Goal: Task Accomplishment & Management: Complete application form

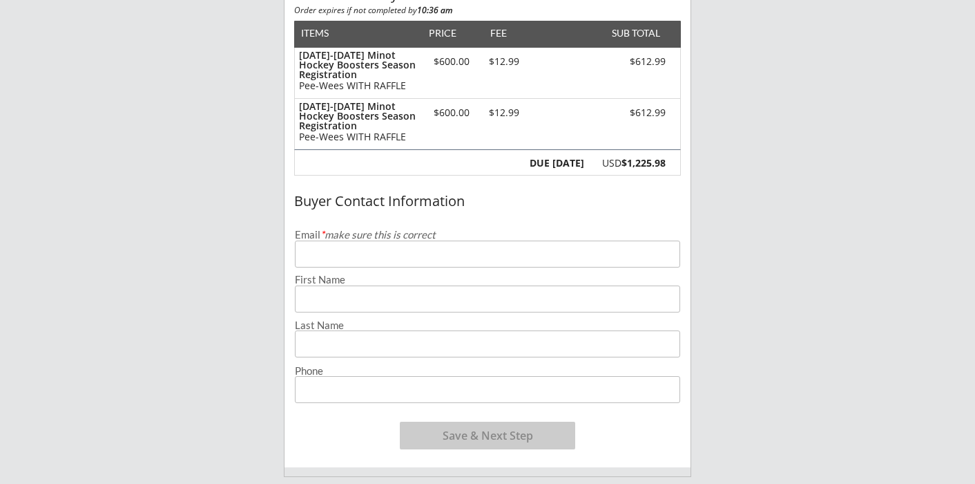
scroll to position [179, 0]
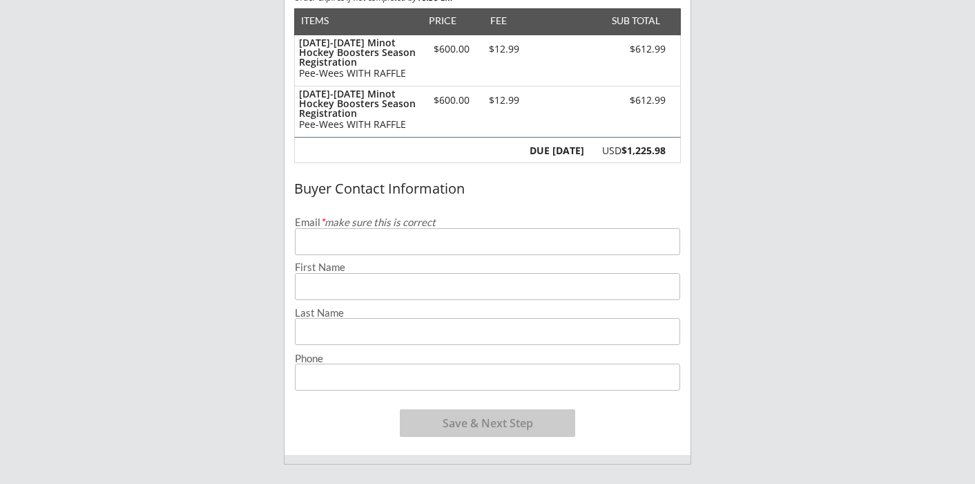
click at [356, 235] on input "email" at bounding box center [487, 241] width 385 height 27
type input "[EMAIL_ADDRESS][DOMAIN_NAME]"
type input "Odin"
type input "[PERSON_NAME]"
type input "[PHONE_NUMBER]"
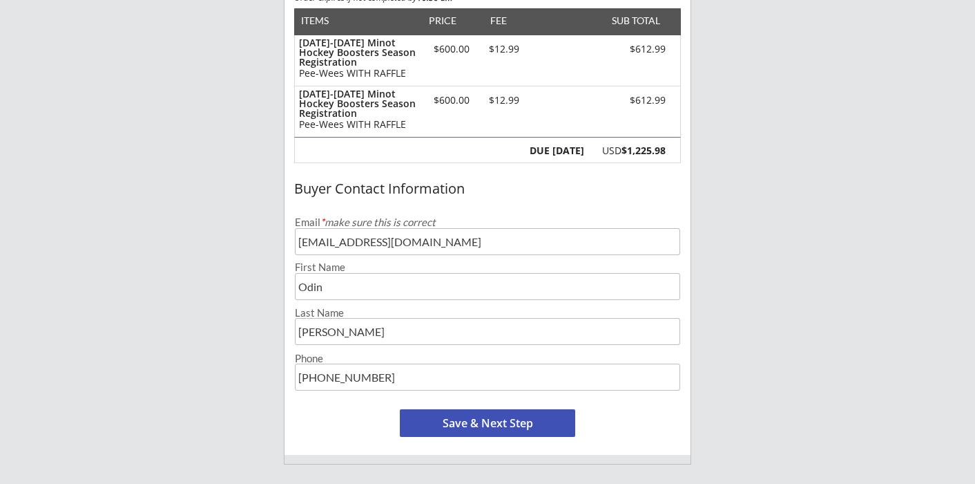
drag, startPoint x: 333, startPoint y: 285, endPoint x: 220, endPoint y: 260, distance: 116.0
click at [220, 260] on div "Minot Hockey Boosters 1 Organizer Info 2 Registrations Forms 3 Waivers & Paymen…" at bounding box center [487, 337] width 975 height 1033
type input "[PERSON_NAME]"
click at [296, 331] on input "input" at bounding box center [487, 331] width 385 height 27
type input "[PERSON_NAME] [PERSON_NAME]"
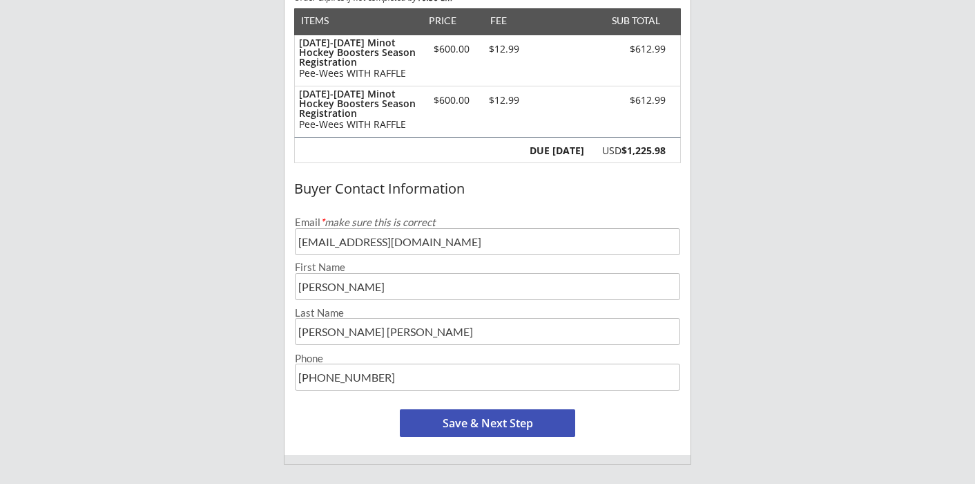
click at [491, 423] on button "Save & Next Step" at bounding box center [487, 423] width 175 height 28
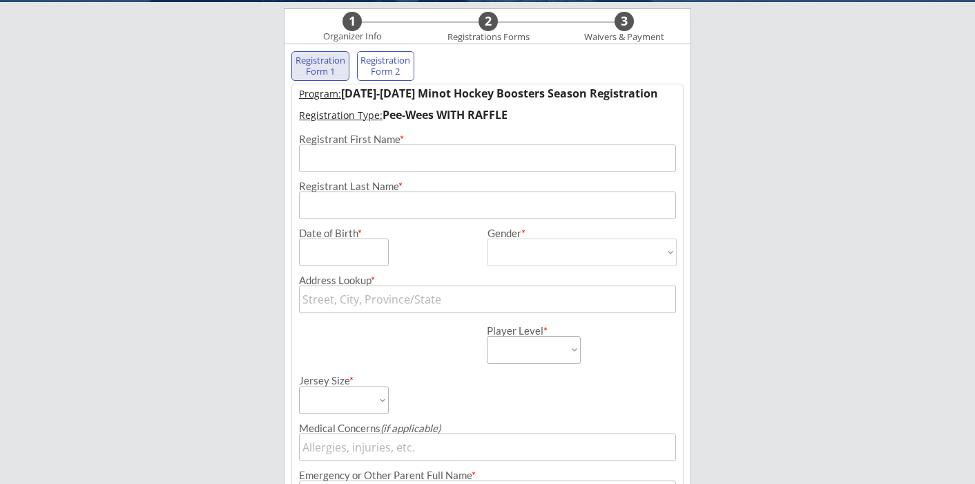
scroll to position [99, 0]
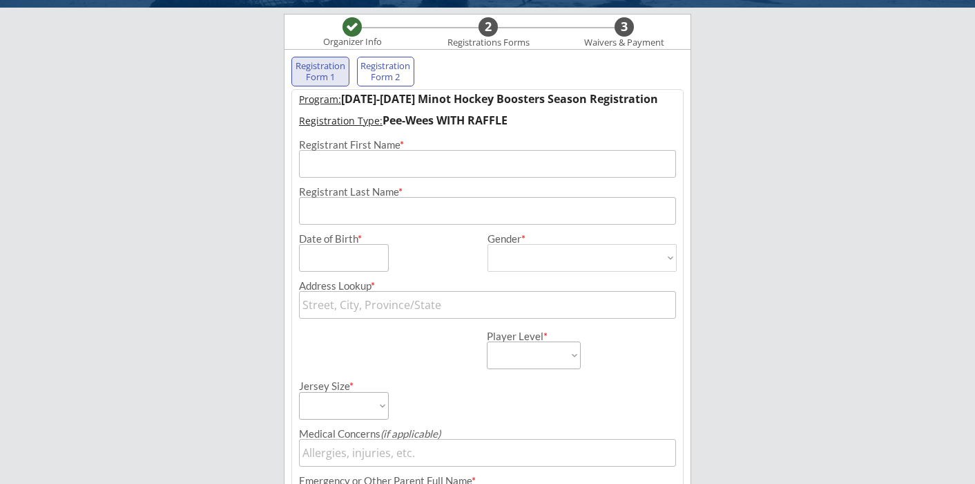
click at [354, 168] on input "input" at bounding box center [487, 164] width 377 height 28
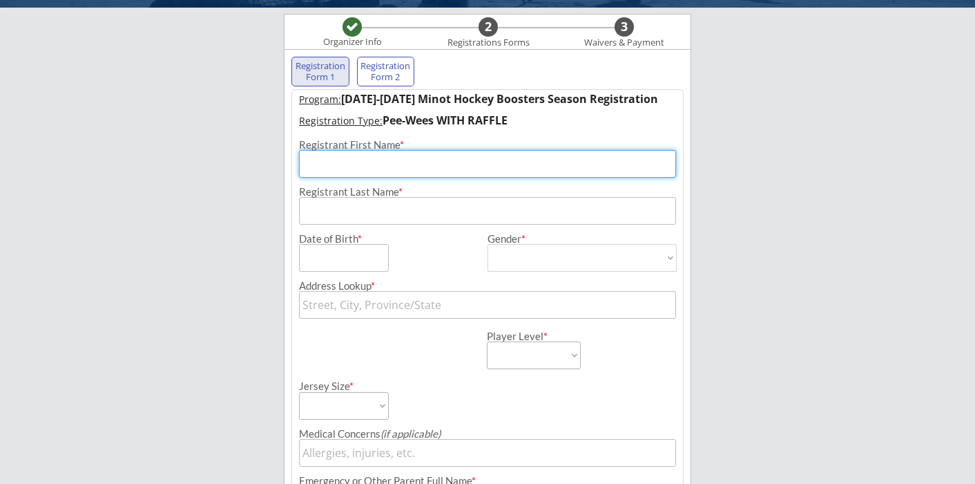
type input "Odin"
type input "[PERSON_NAME]"
type input "1612 5TH ST SE"
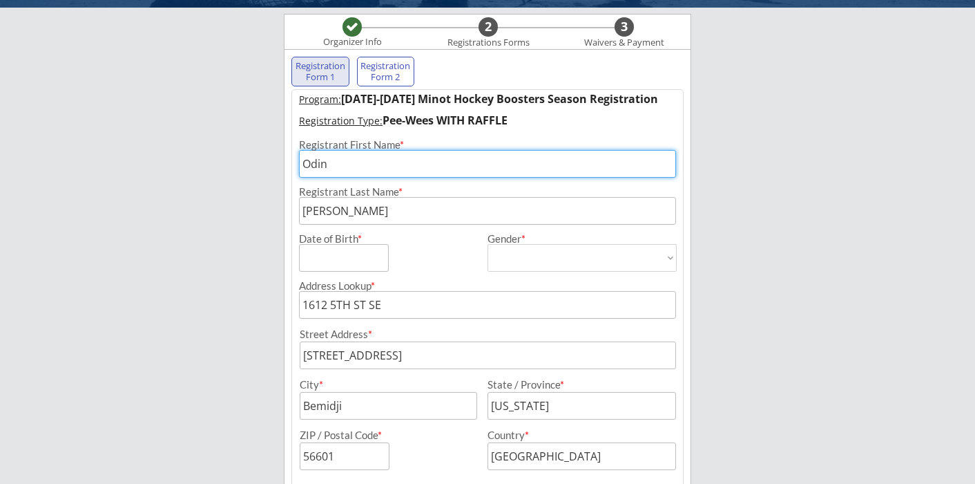
click at [356, 266] on input "input" at bounding box center [344, 258] width 90 height 28
type input "[DATE]"
click at [637, 267] on select "[DEMOGRAPHIC_DATA] [DEMOGRAPHIC_DATA]" at bounding box center [582, 258] width 189 height 28
select select ""[DEMOGRAPHIC_DATA]""
click at [488, 244] on select "[DEMOGRAPHIC_DATA] [DEMOGRAPHIC_DATA]" at bounding box center [582, 258] width 189 height 28
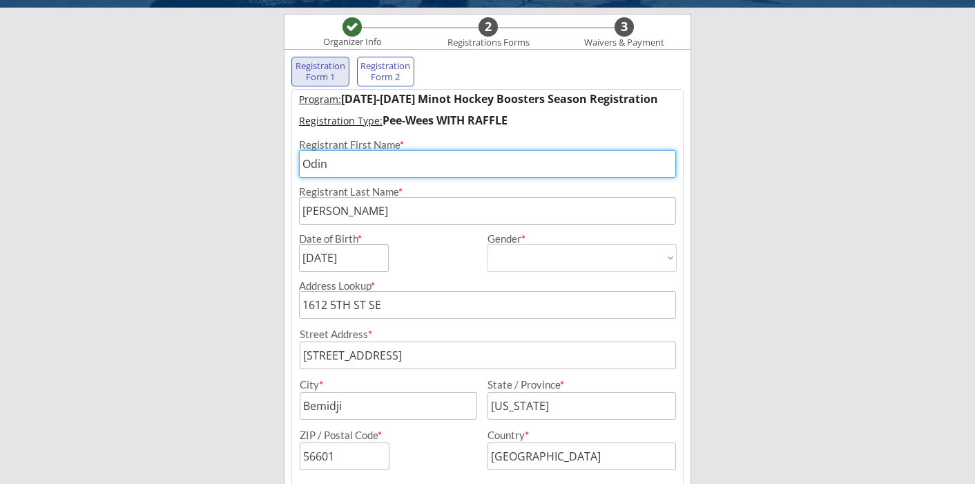
type input "[DEMOGRAPHIC_DATA]"
click at [417, 274] on div "Address Lookup * [STREET_ADDRESS] Address * City * State / Province * ZIP / Pos…" at bounding box center [487, 370] width 391 height 198
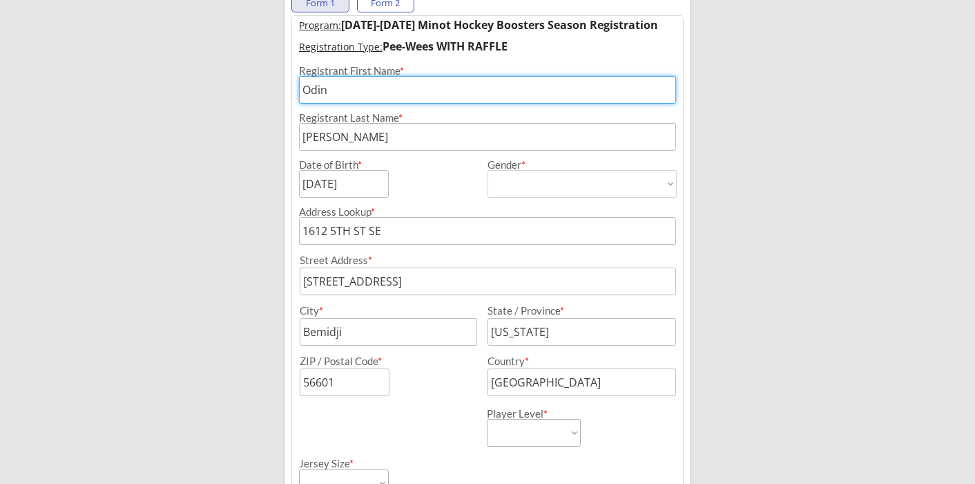
scroll to position [189, 0]
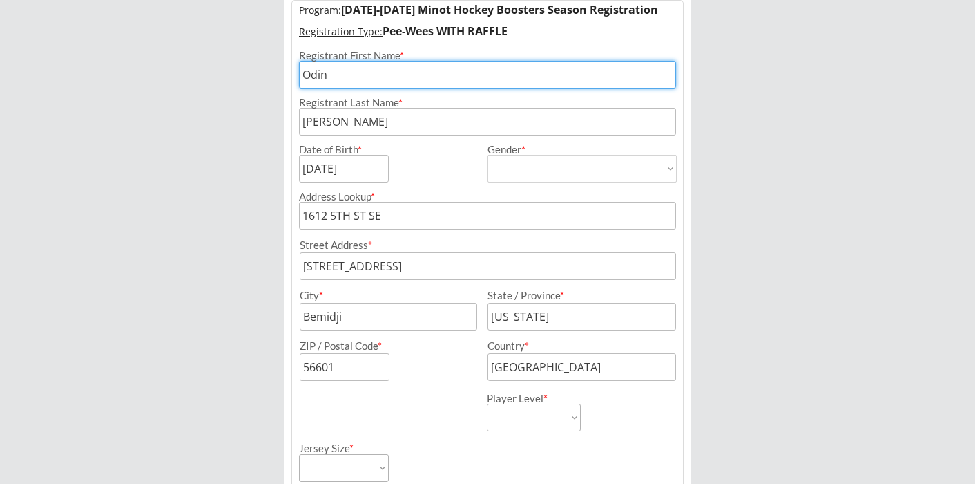
click at [365, 323] on input "input" at bounding box center [389, 317] width 178 height 28
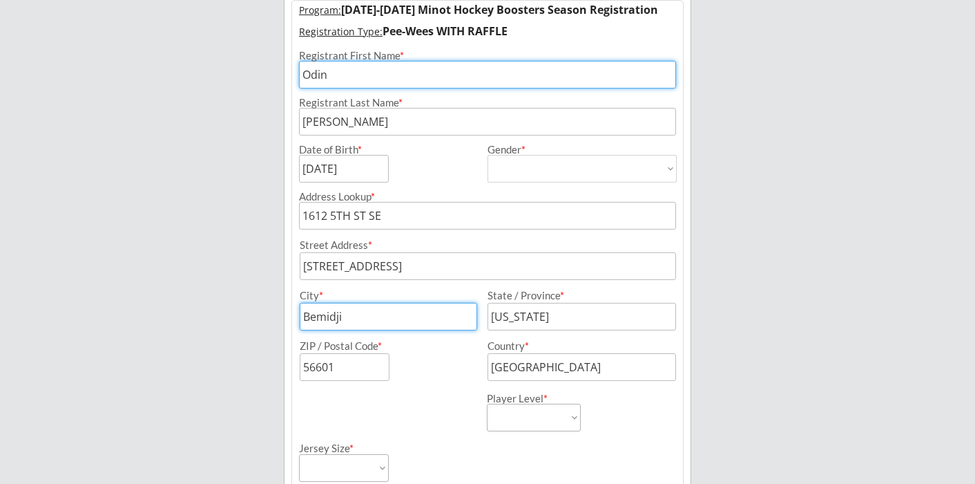
click at [365, 323] on input "input" at bounding box center [389, 317] width 178 height 28
type input "Minot"
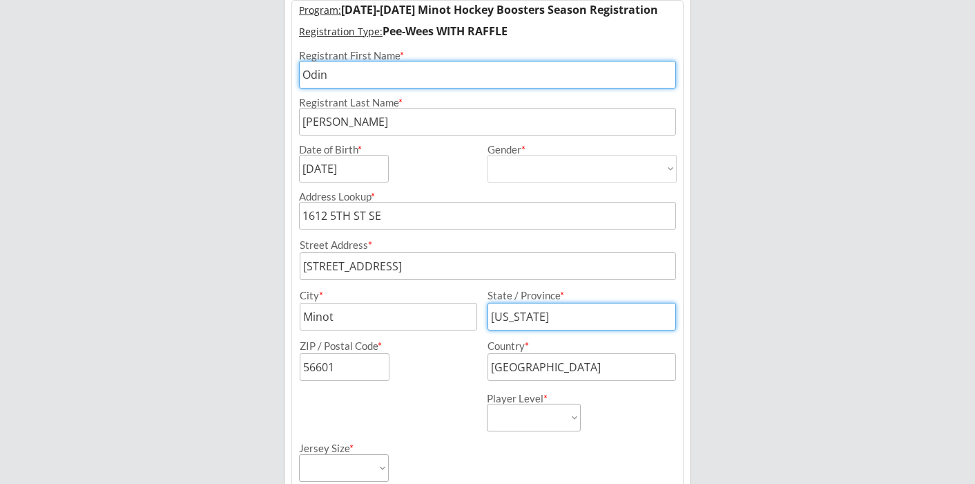
click at [557, 321] on input "input" at bounding box center [582, 317] width 189 height 28
type input "ND"
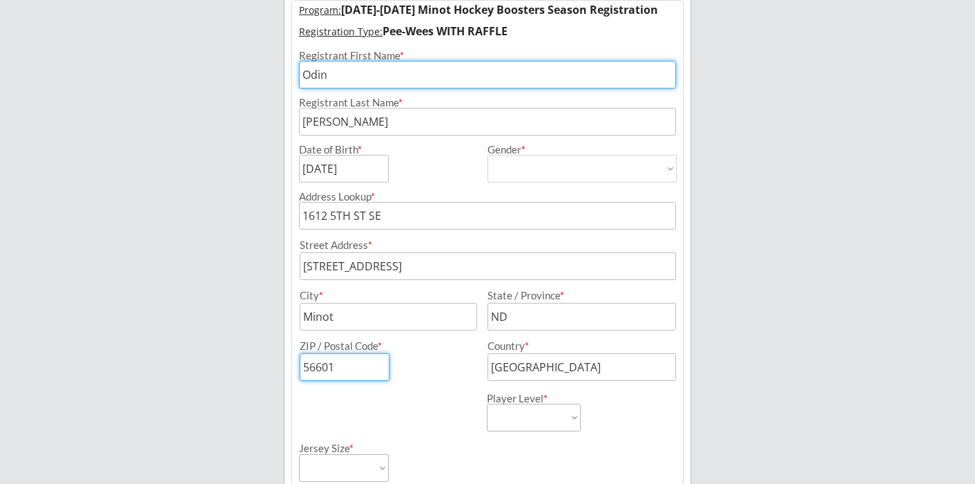
click at [355, 363] on input "input" at bounding box center [345, 367] width 90 height 28
type input "8"
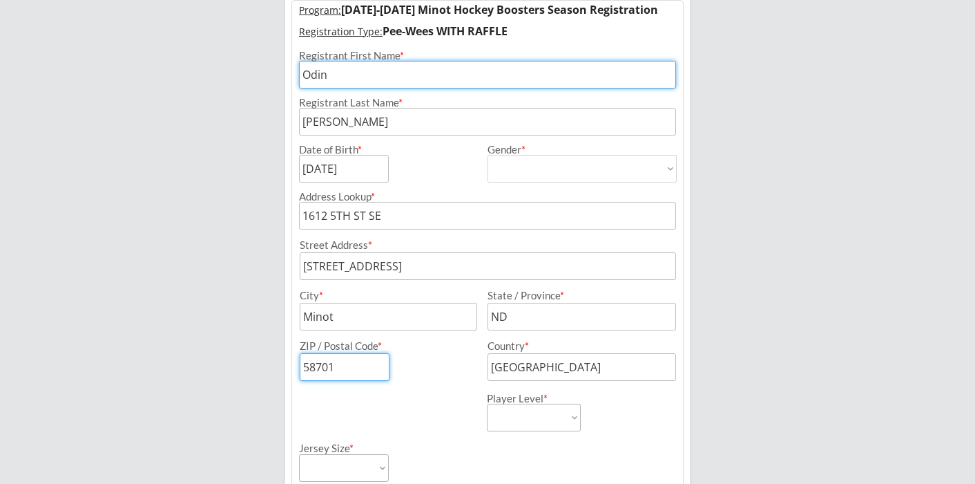
type input "58701"
click at [626, 414] on div "Player Level * Learn to Play Boys Learn to Play Girls Maroon Mites Gold/White M…" at bounding box center [580, 406] width 186 height 50
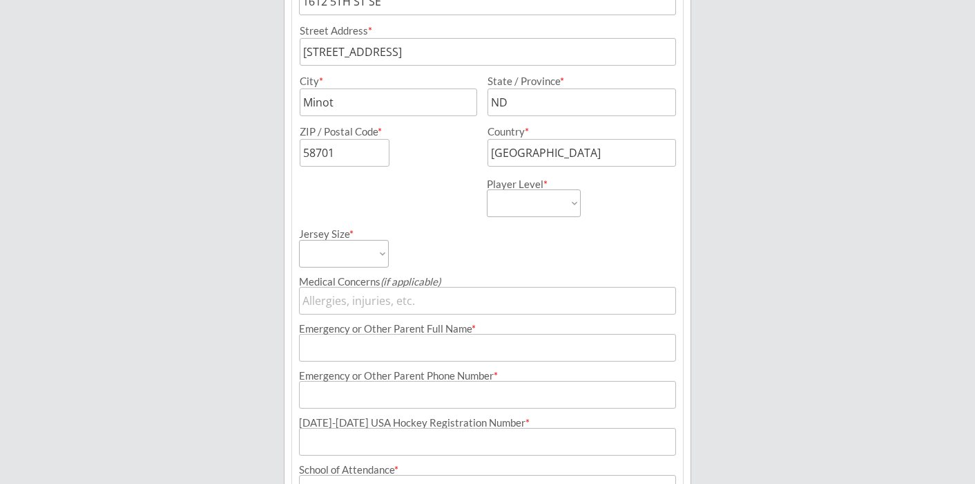
scroll to position [405, 0]
click at [374, 244] on select "Adult Small Adult Medium Adult Large Adult XL Goalie Cut" at bounding box center [344, 252] width 90 height 28
select select ""Adult Small""
click at [299, 238] on select "Adult Small Adult Medium Adult Large Adult XL Goalie Cut" at bounding box center [344, 252] width 90 height 28
click at [572, 206] on select "Learn to Play Boys Learn to Play Girls Maroon Mites Gold/White Mites Squirts Pe…" at bounding box center [534, 201] width 94 height 28
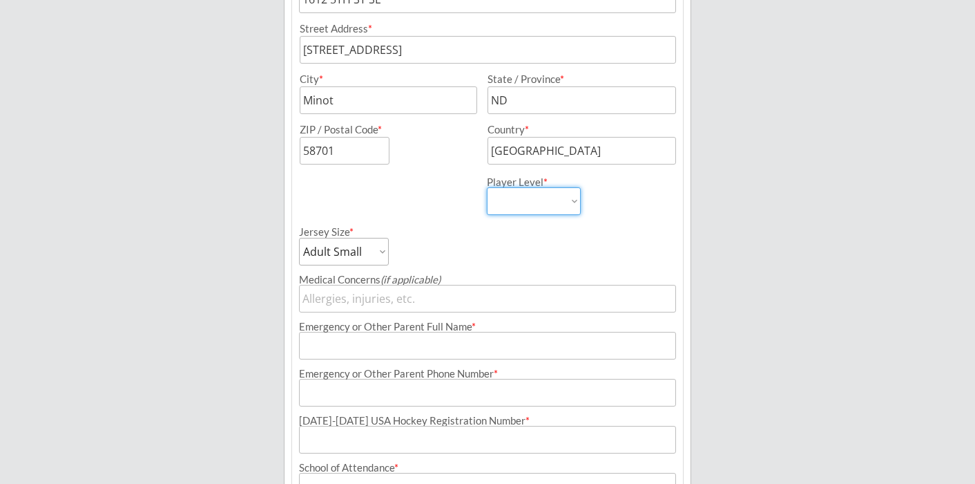
select select ""Pee-Wees""
click at [487, 187] on select "Learn to Play Boys Learn to Play Girls Maroon Mites Gold/White Mites Squirts Pe…" at bounding box center [534, 201] width 94 height 28
click at [466, 261] on div "Jersey Size * Adult Small Adult Medium Adult Large Adult XL Goalie Cut" at bounding box center [392, 240] width 186 height 50
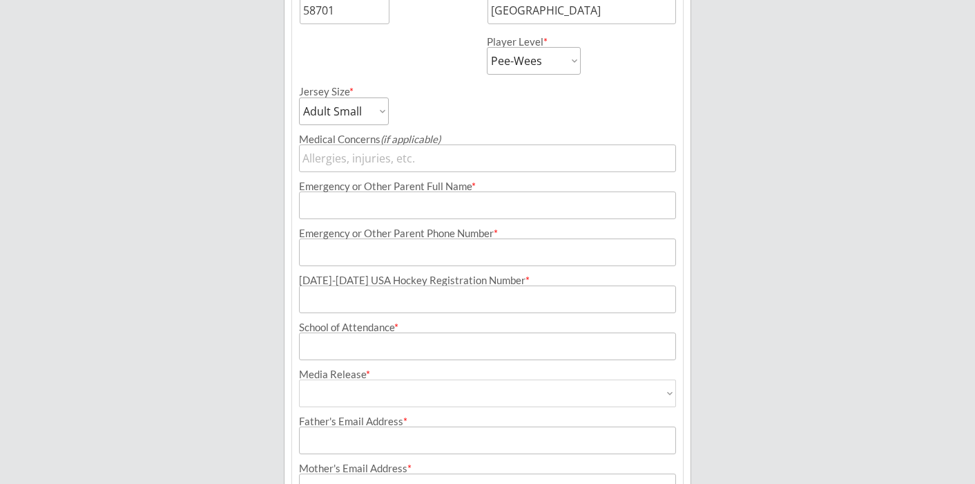
scroll to position [548, 0]
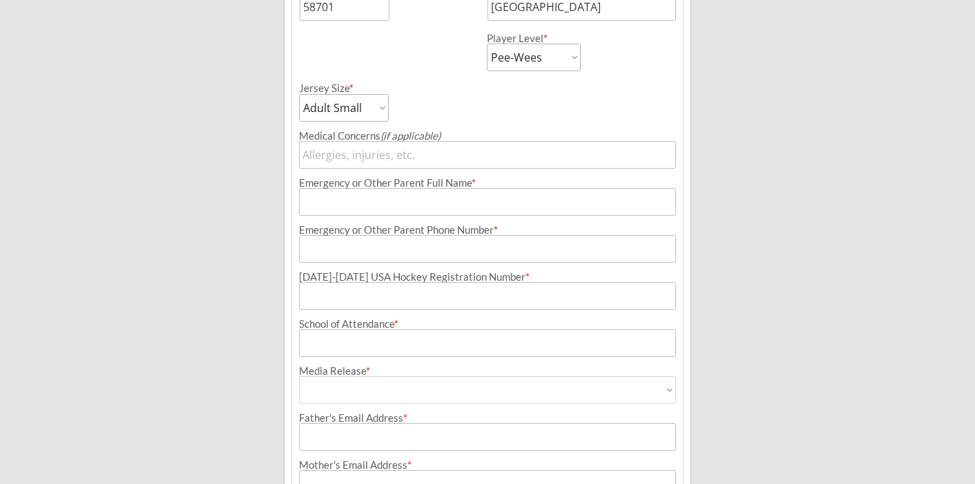
click at [443, 198] on input "input" at bounding box center [487, 202] width 377 height 28
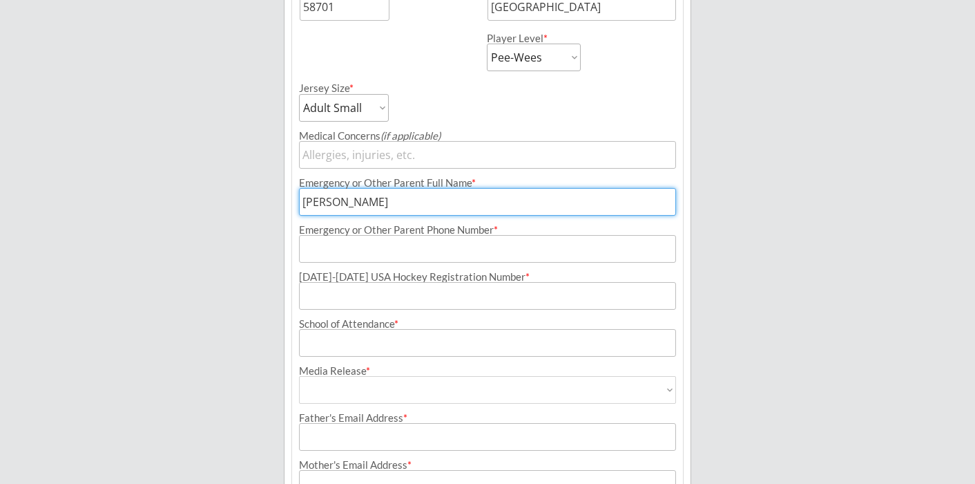
type input "[PERSON_NAME]"
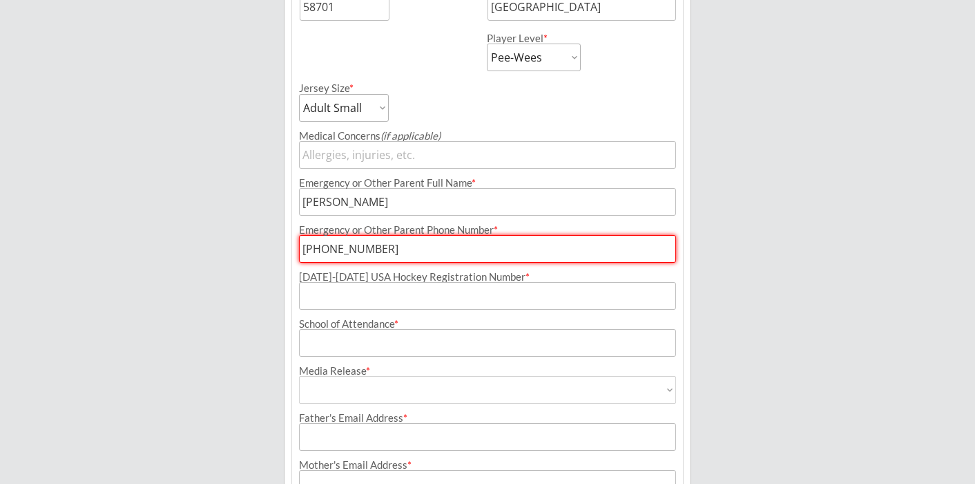
type input "[PHONE_NUMBER]"
click at [449, 296] on input "input" at bounding box center [487, 296] width 377 height 28
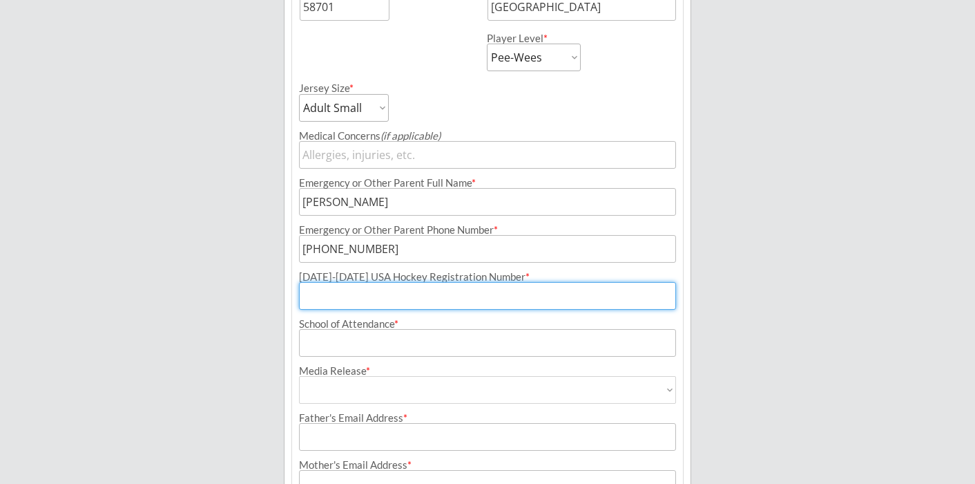
click at [408, 294] on input "input" at bounding box center [487, 296] width 377 height 28
paste input "207601724ERICK"
type input "207601724ERICK"
click at [406, 339] on input "input" at bounding box center [487, 343] width 377 height 28
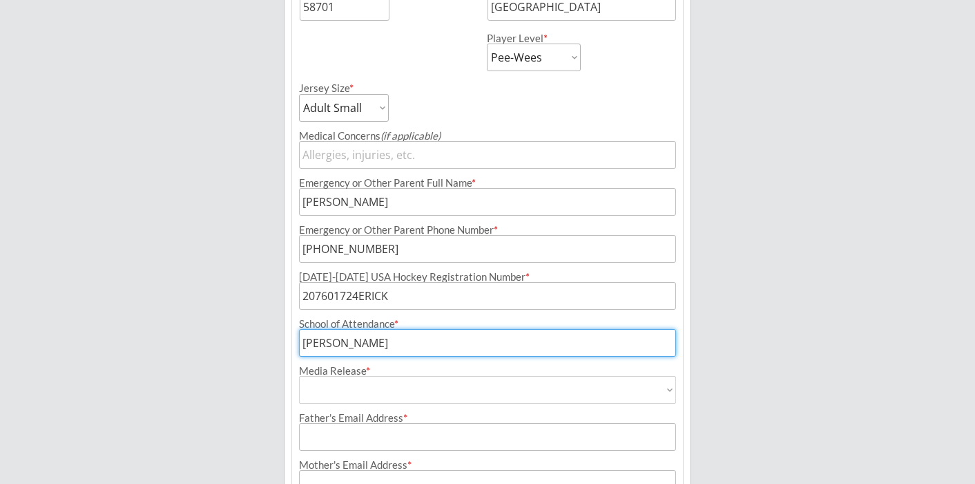
type input "[PERSON_NAME]"
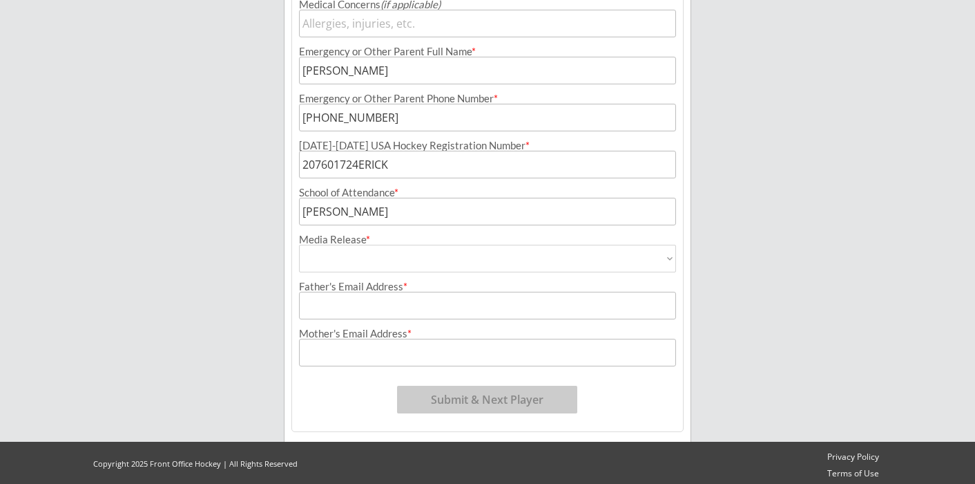
scroll to position [685, 0]
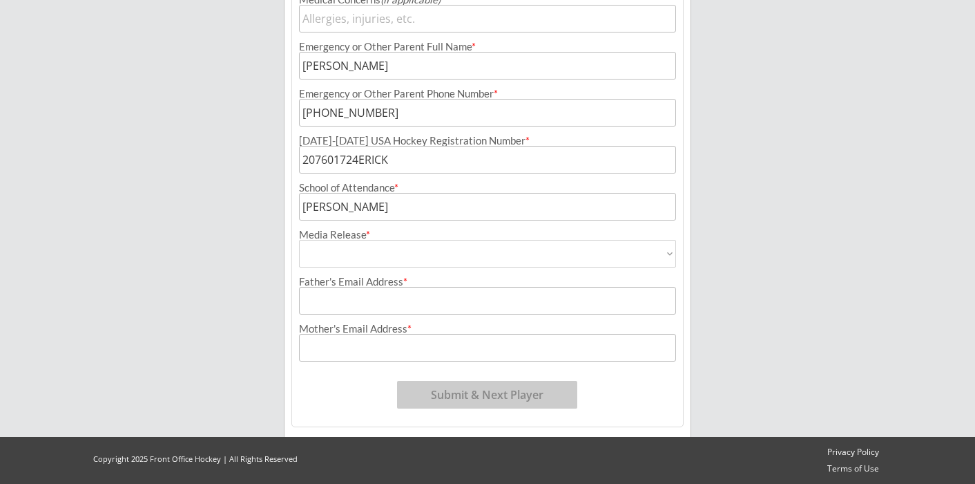
click at [670, 250] on select "Yes No" at bounding box center [487, 254] width 377 height 28
select select ""Yes""
click at [299, 240] on select "Yes No" at bounding box center [487, 254] width 377 height 28
type input "Yes"
click at [427, 307] on input "input" at bounding box center [487, 301] width 377 height 28
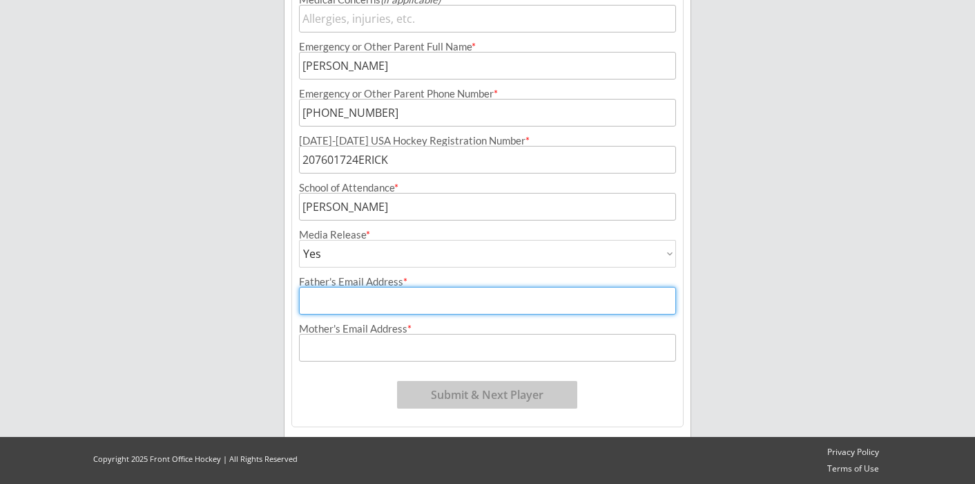
type input "[EMAIL_ADDRESS][DOMAIN_NAME]"
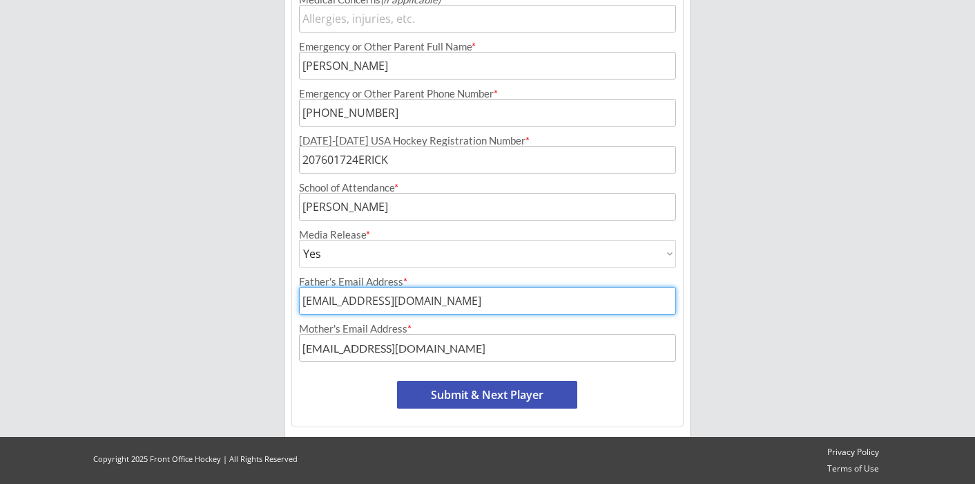
click at [443, 356] on input "input" at bounding box center [487, 348] width 377 height 28
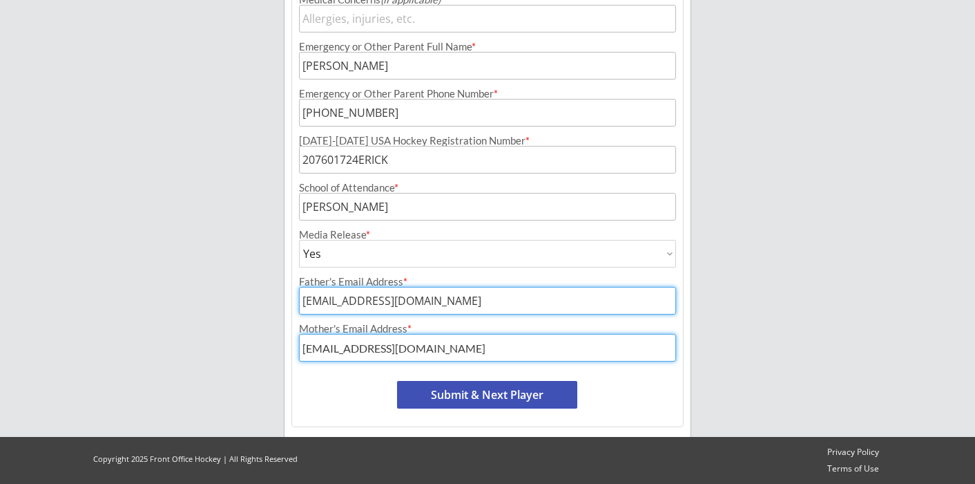
click at [443, 356] on input "input" at bounding box center [487, 348] width 377 height 28
type input "[EMAIL_ADDRESS][DOMAIN_NAME]"
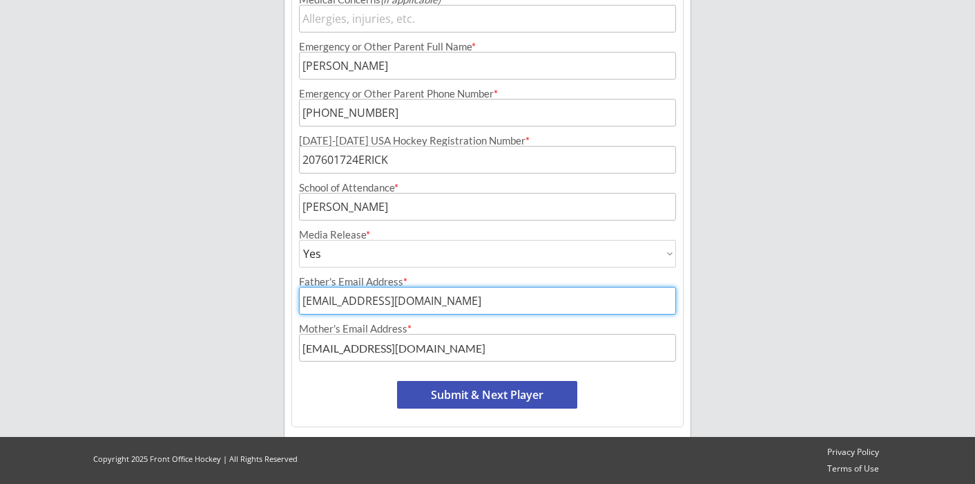
click at [505, 392] on button "Submit & Next Player" at bounding box center [487, 395] width 180 height 28
click at [484, 385] on button "Submit & Next Player" at bounding box center [487, 395] width 180 height 28
select select ""PLACEHOLDER_1427118222253""
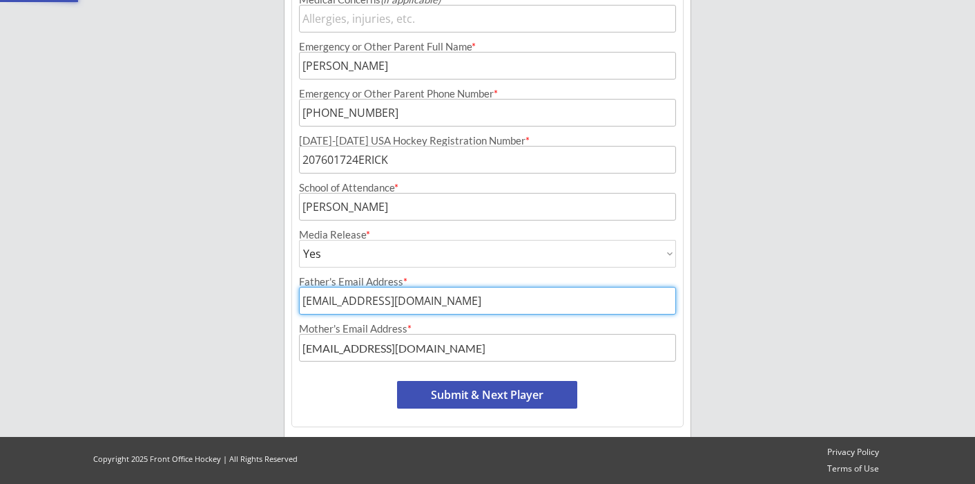
select select ""PLACEHOLDER_1427118222253""
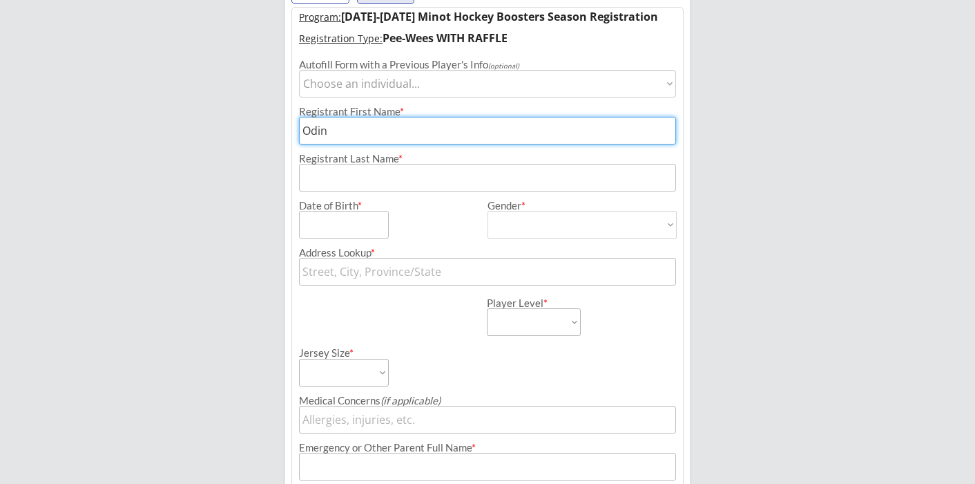
scroll to position [113, 0]
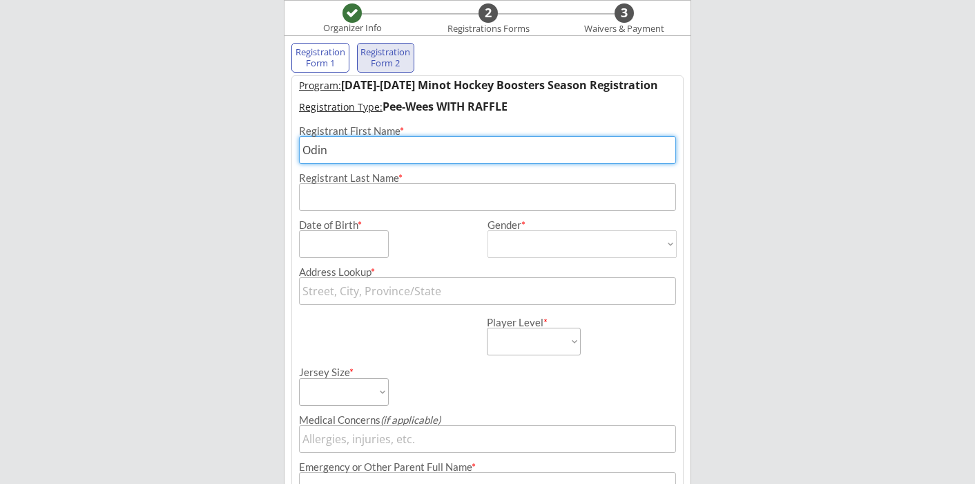
click at [385, 52] on div "Registration Form 2" at bounding box center [386, 57] width 51 height 21
click at [338, 149] on input "input" at bounding box center [487, 150] width 377 height 28
type input "[PERSON_NAME]"
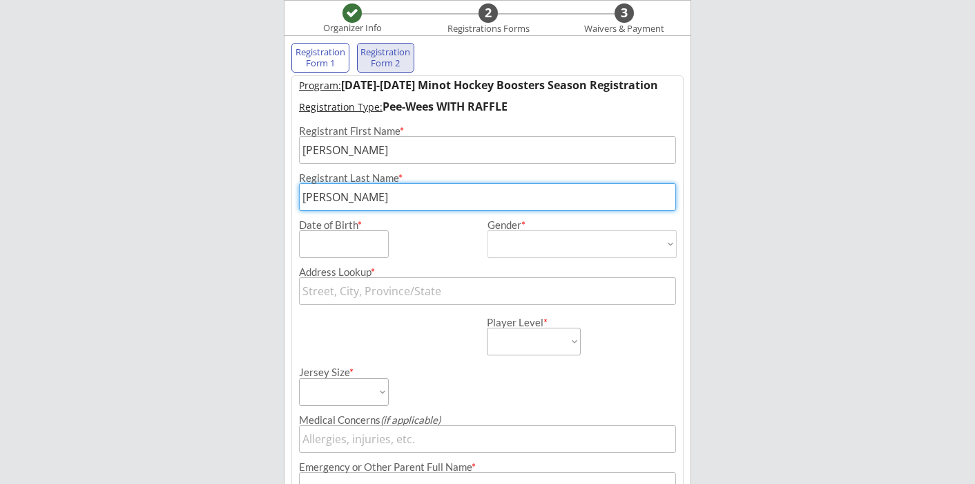
type input "[PERSON_NAME]"
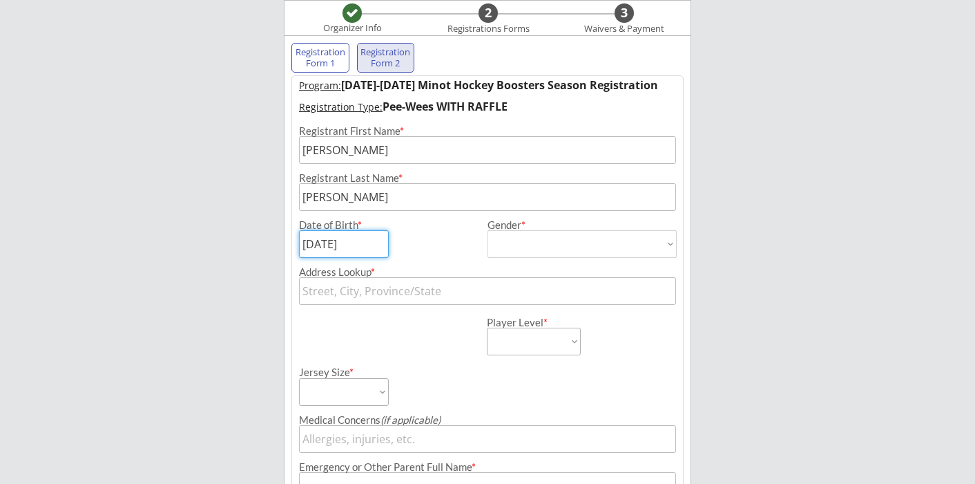
type input "[DATE]"
click at [658, 249] on select "[DEMOGRAPHIC_DATA] [DEMOGRAPHIC_DATA]" at bounding box center [582, 244] width 189 height 28
select select ""[DEMOGRAPHIC_DATA]""
click at [488, 230] on select "[DEMOGRAPHIC_DATA] [DEMOGRAPHIC_DATA]" at bounding box center [582, 244] width 189 height 28
type input "[DEMOGRAPHIC_DATA]"
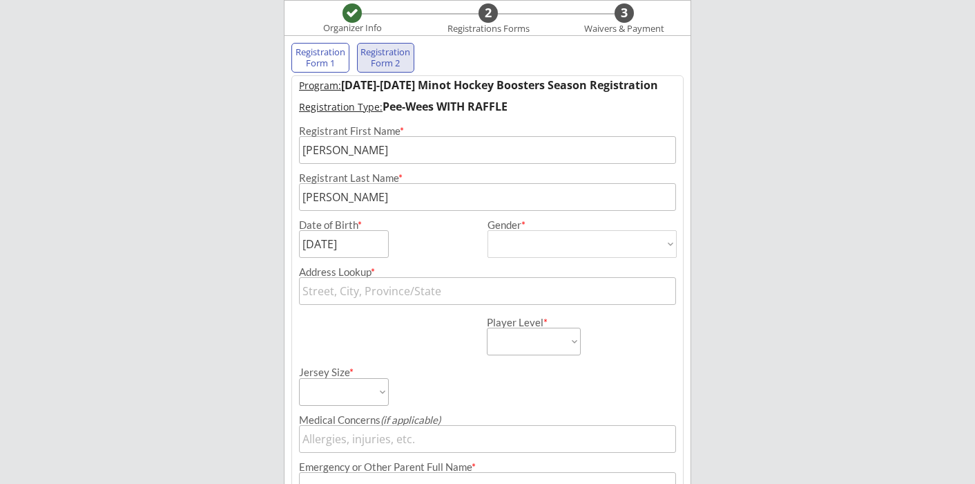
click at [652, 239] on select "[DEMOGRAPHIC_DATA] [DEMOGRAPHIC_DATA]" at bounding box center [582, 244] width 189 height 28
select select ""[DEMOGRAPHIC_DATA]""
click at [488, 230] on select "[DEMOGRAPHIC_DATA] [DEMOGRAPHIC_DATA]" at bounding box center [582, 244] width 189 height 28
type input "[DEMOGRAPHIC_DATA]"
click at [385, 283] on input "text" at bounding box center [487, 291] width 377 height 28
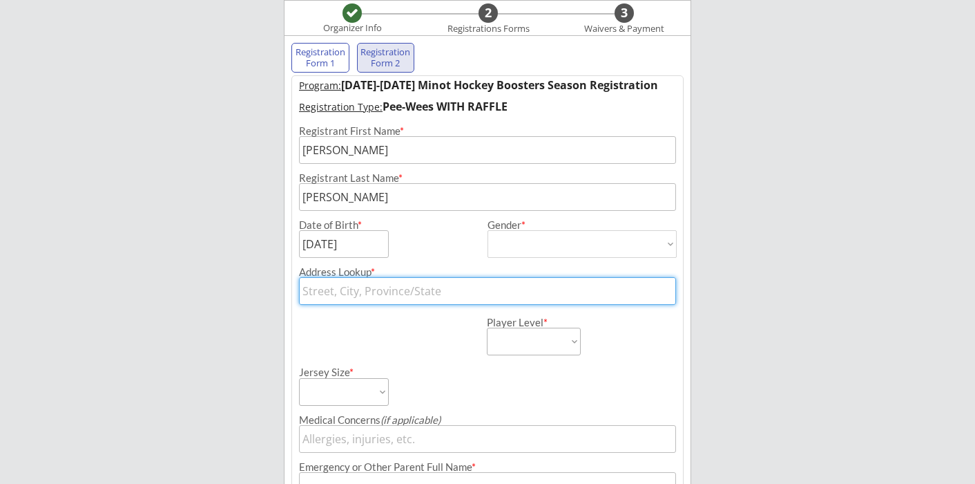
type input "1612 5TH ST SE"
type input "[STREET_ADDRESS]"
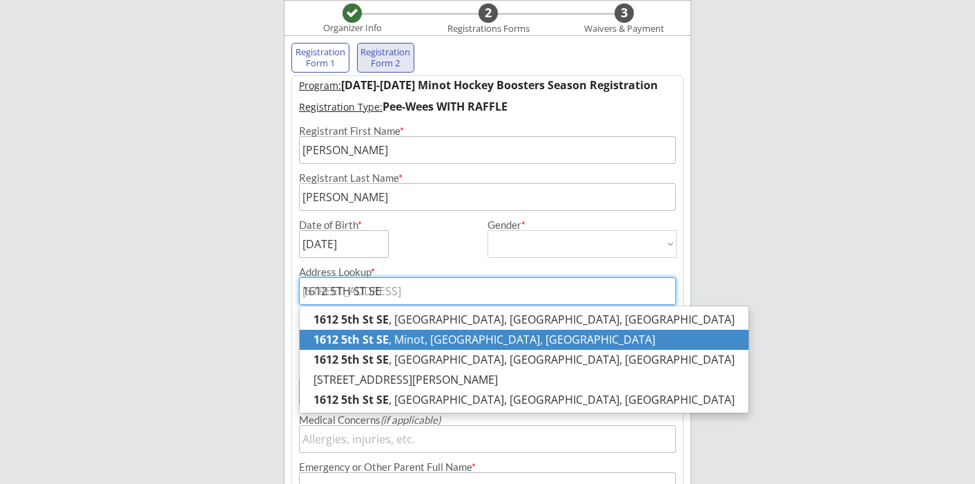
click at [506, 345] on p "[STREET_ADDRESS]" at bounding box center [524, 339] width 449 height 20
type input "[STREET_ADDRESS]"
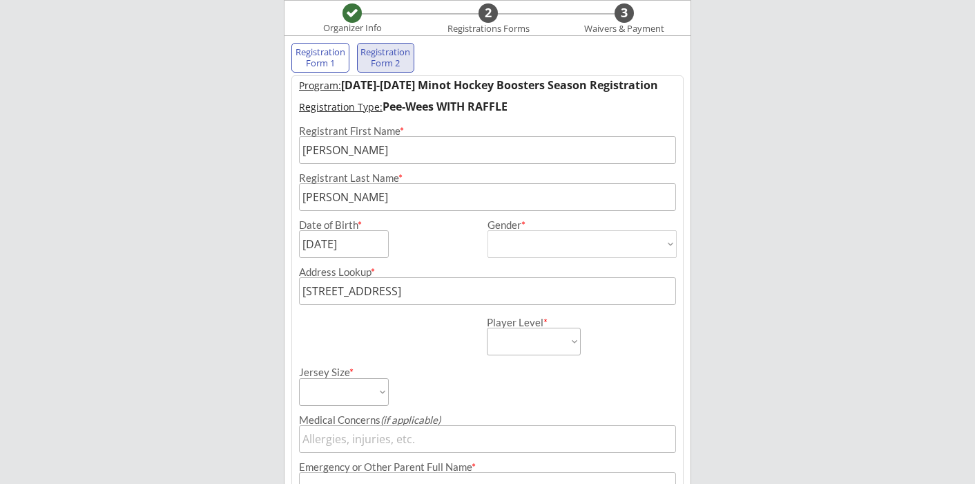
type input "[STREET_ADDRESS]"
type input "Minot"
type input "[US_STATE]"
type input "58701"
type input "[GEOGRAPHIC_DATA]"
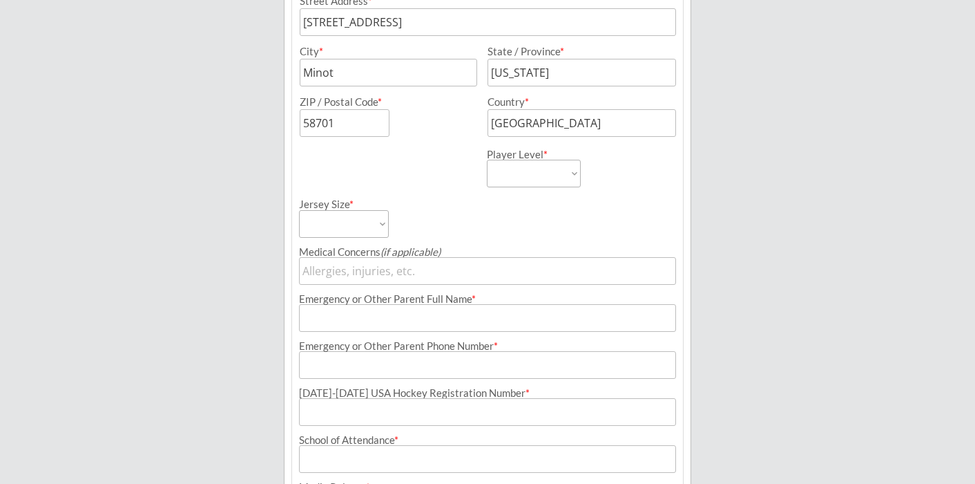
scroll to position [434, 0]
click at [560, 171] on select "Learn to Play Boys Learn to Play Girls Maroon Mites Gold/White Mites Squirts Pe…" at bounding box center [534, 171] width 94 height 28
select select ""Pee-Wees""
click at [487, 157] on select "Learn to Play Boys Learn to Play Girls Maroon Mites Gold/White Mites Squirts Pe…" at bounding box center [534, 171] width 94 height 28
click at [372, 218] on select "Adult Small Adult Medium Adult Large Adult XL Goalie Cut" at bounding box center [344, 222] width 90 height 28
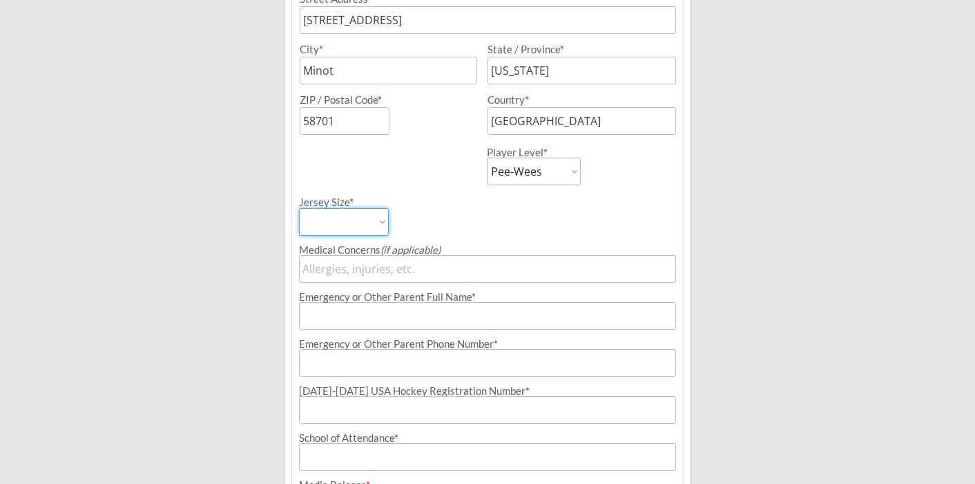
select select ""Adult Small""
click at [299, 208] on select "Adult Small Adult Medium Adult Large Adult XL Goalie Cut" at bounding box center [344, 222] width 90 height 28
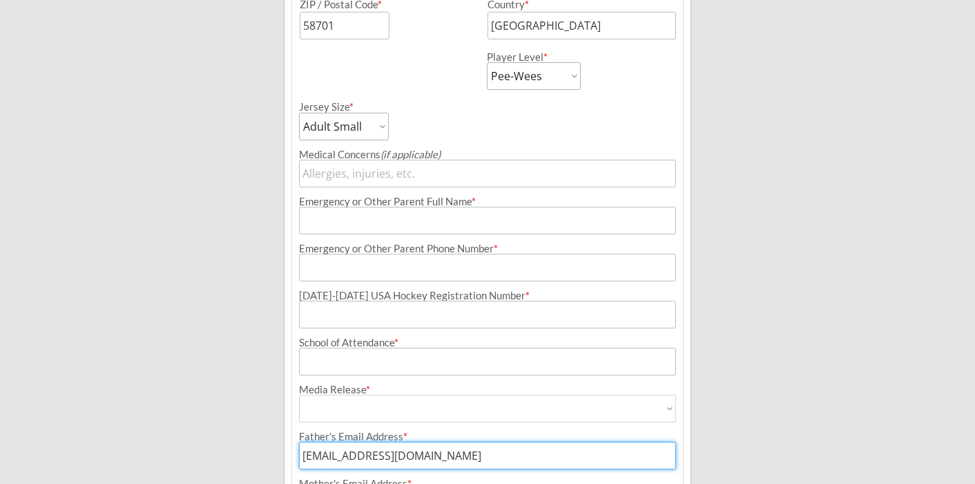
scroll to position [532, 0]
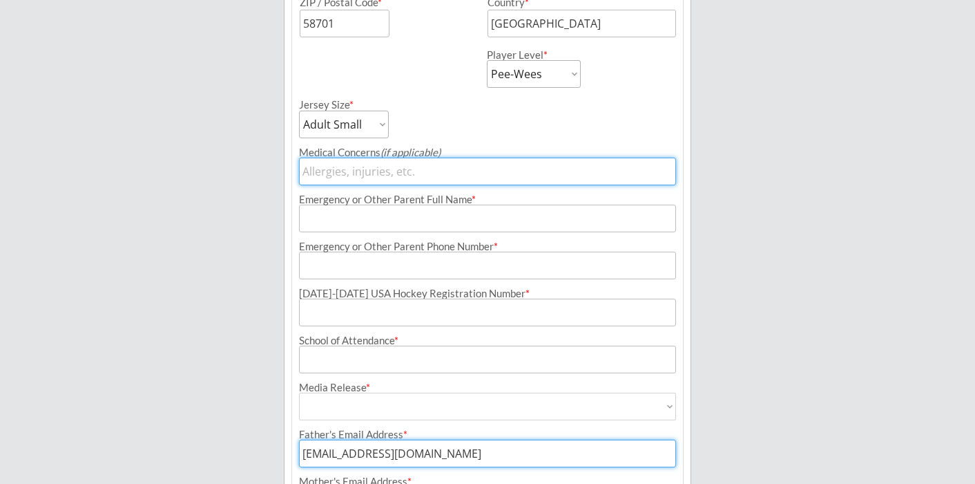
click at [463, 175] on input "input" at bounding box center [487, 171] width 377 height 28
type input "Peanut/Tree [MEDICAL_DATA]"
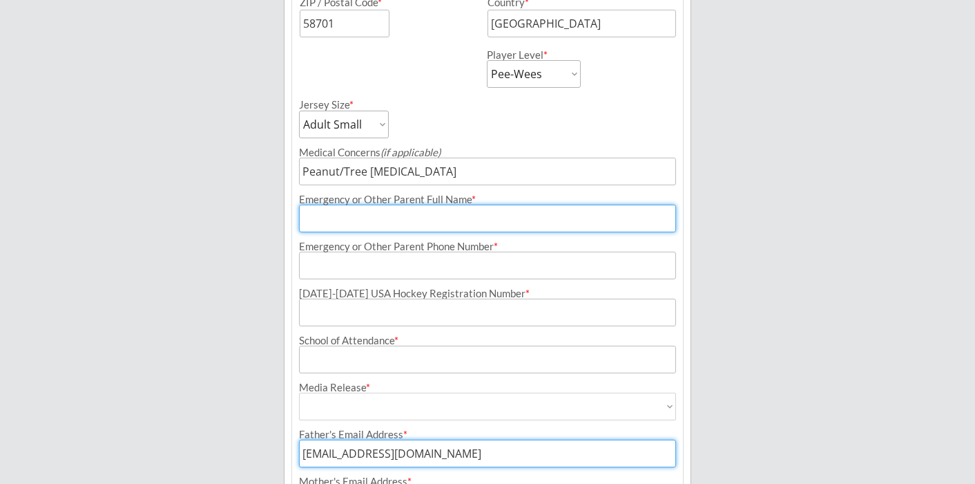
click at [473, 218] on input "input" at bounding box center [487, 218] width 377 height 28
type input "[PERSON_NAME]"
type input "[PHONE_NUMBER]"
type input "[EMAIL_ADDRESS][DOMAIN_NAME]"
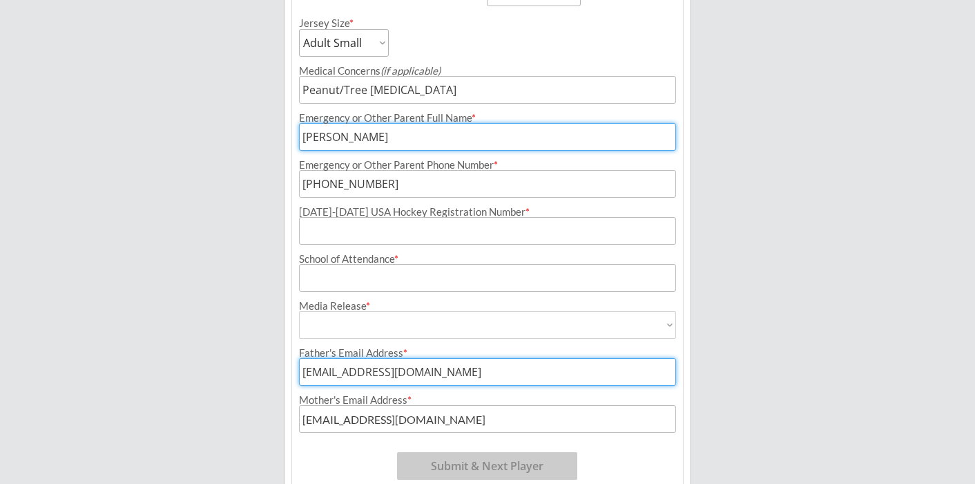
scroll to position [617, 0]
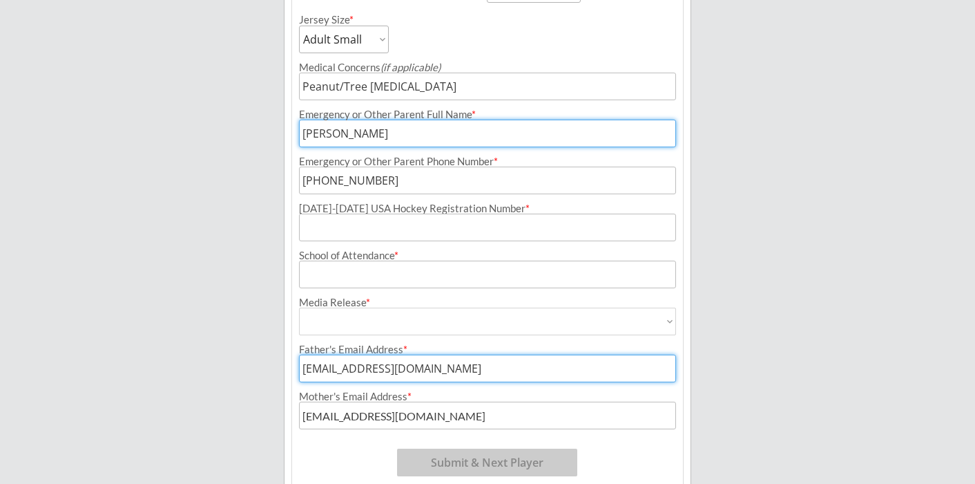
click at [396, 131] on input "input" at bounding box center [487, 133] width 377 height 28
type input "[PERSON_NAME]"
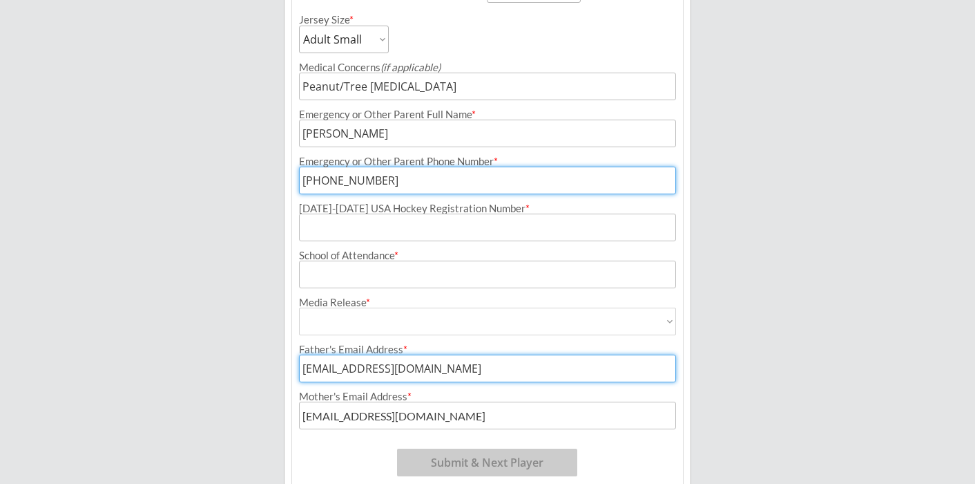
type input "[PHONE_NUMBER]"
click at [427, 236] on input "input" at bounding box center [487, 227] width 377 height 28
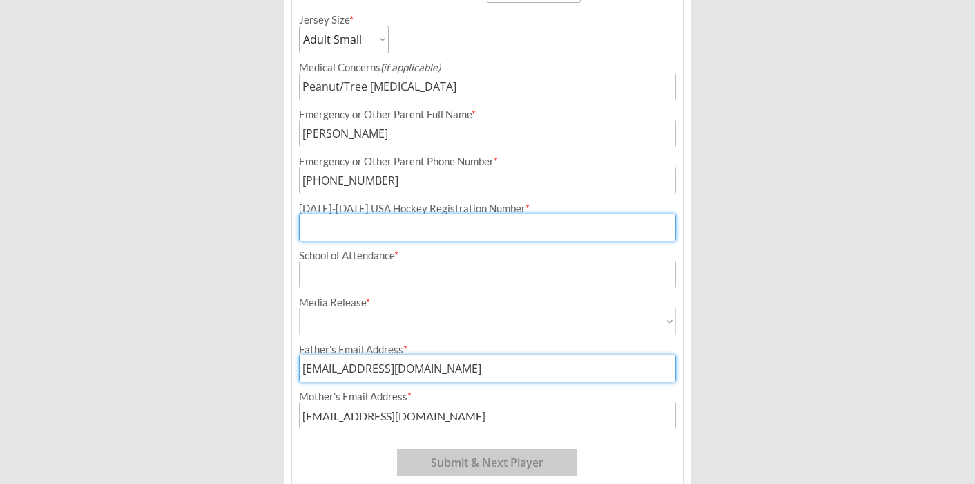
paste input "207601725ERICK"
type input "207601725ERICK"
click at [400, 271] on input "input" at bounding box center [487, 274] width 377 height 28
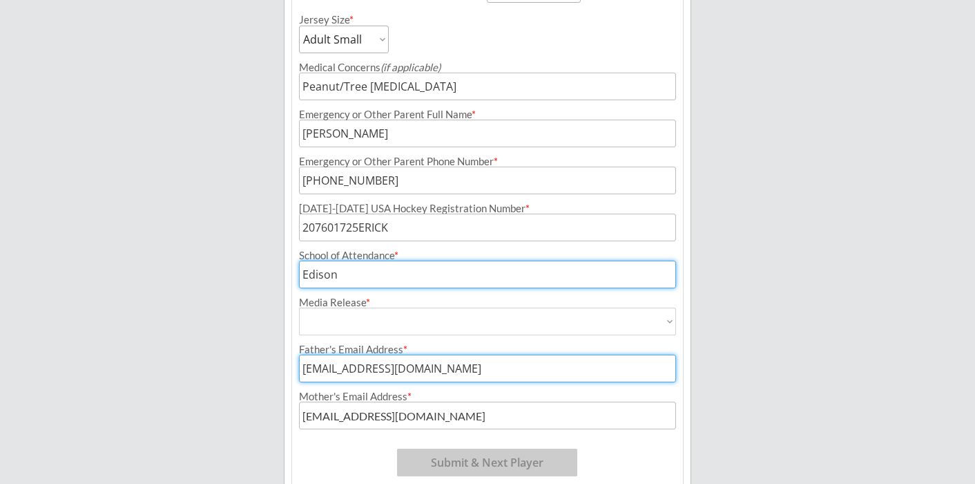
type input "Edison"
click at [425, 317] on select "Yes No" at bounding box center [487, 321] width 377 height 28
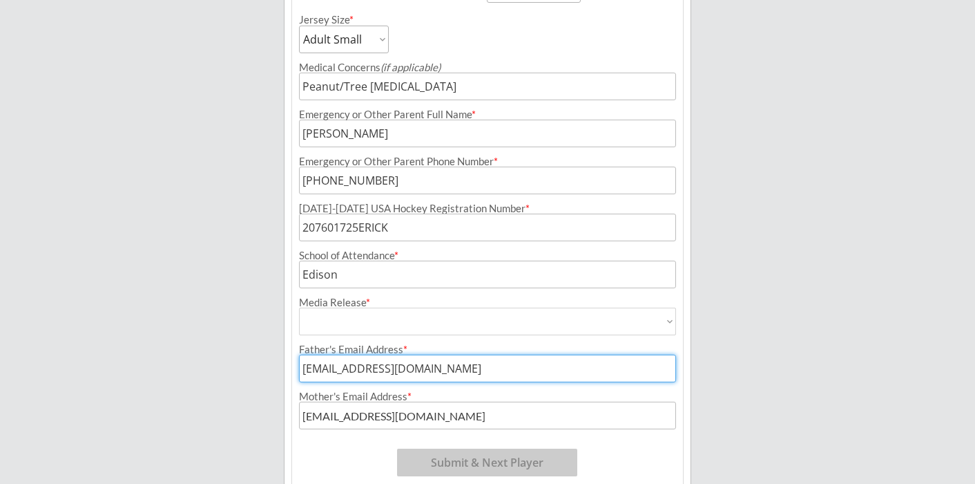
select select ""Yes""
click at [299, 307] on select "Yes No" at bounding box center [487, 321] width 377 height 28
type input "Yes"
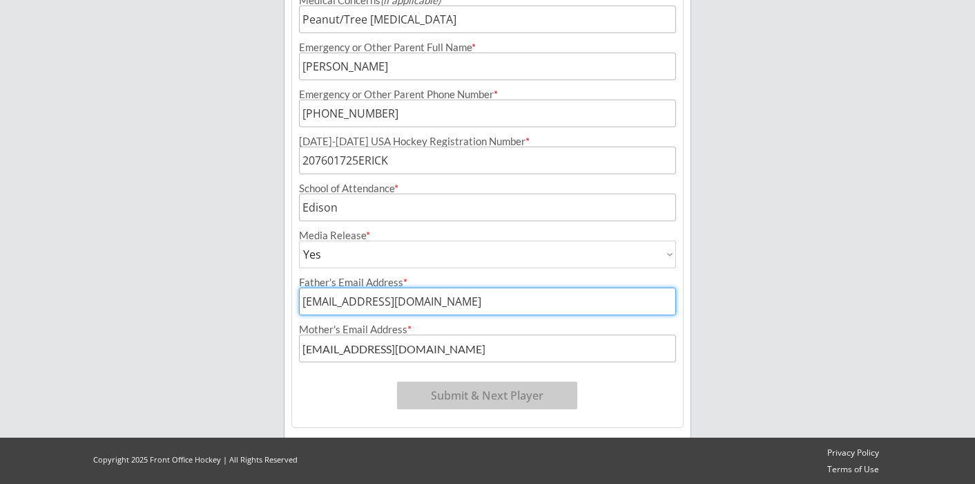
scroll to position [685, 0]
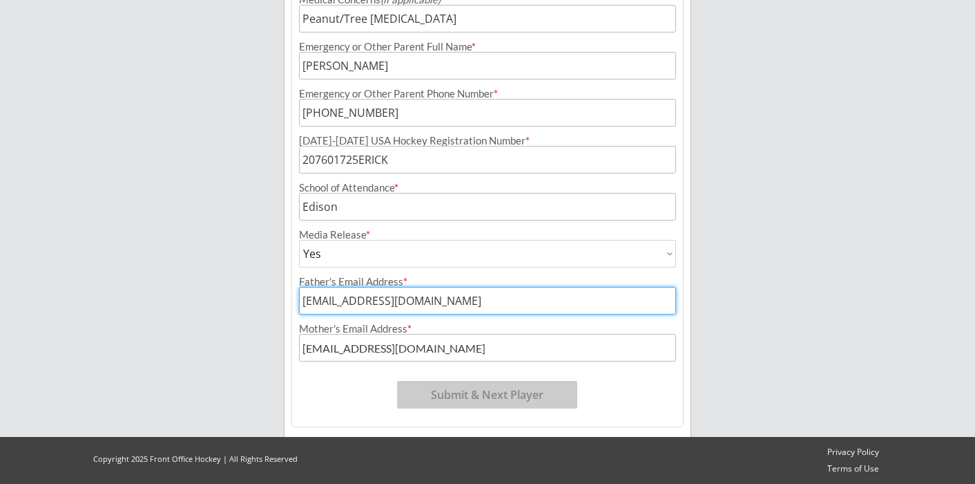
click at [489, 402] on button "Submit & Next Player" at bounding box center [487, 395] width 180 height 28
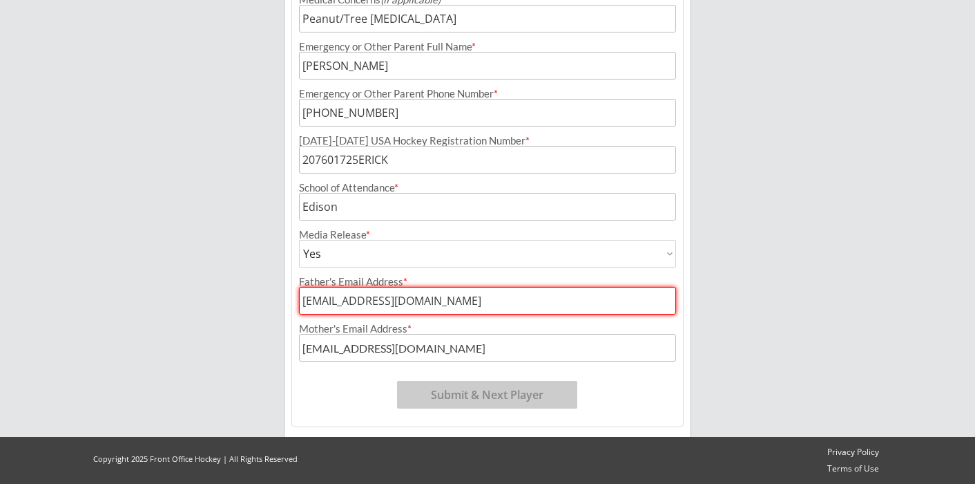
click at [458, 296] on input "input" at bounding box center [487, 301] width 377 height 28
click at [355, 350] on input "input" at bounding box center [487, 348] width 377 height 28
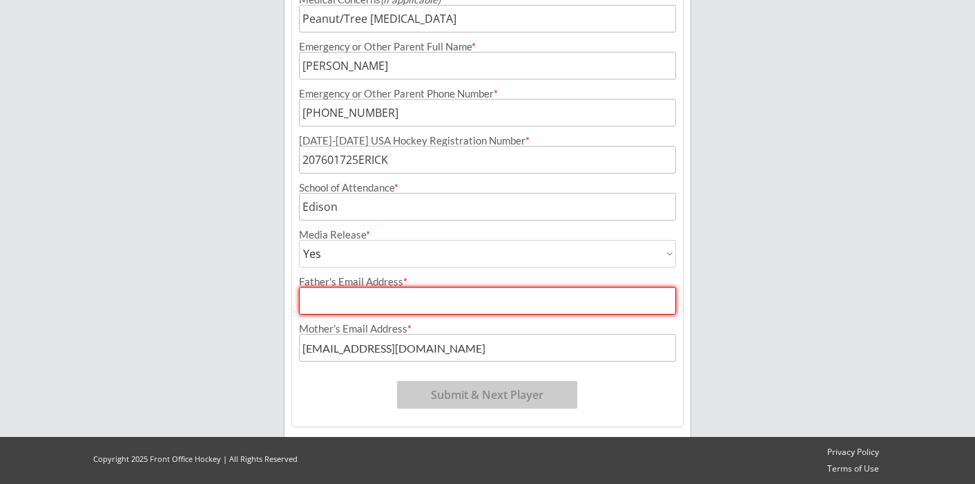
click at [339, 304] on input "input" at bounding box center [487, 301] width 377 height 28
type input "[EMAIL_ADDRESS][DOMAIN_NAME]"
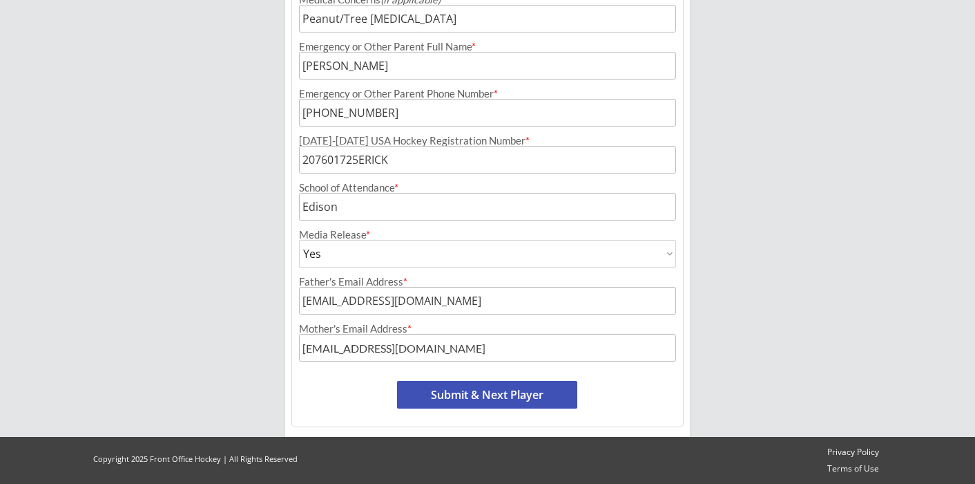
click at [488, 388] on button "Submit & Next Player" at bounding box center [487, 395] width 180 height 28
select select ""PLACEHOLDER_1427118222253""
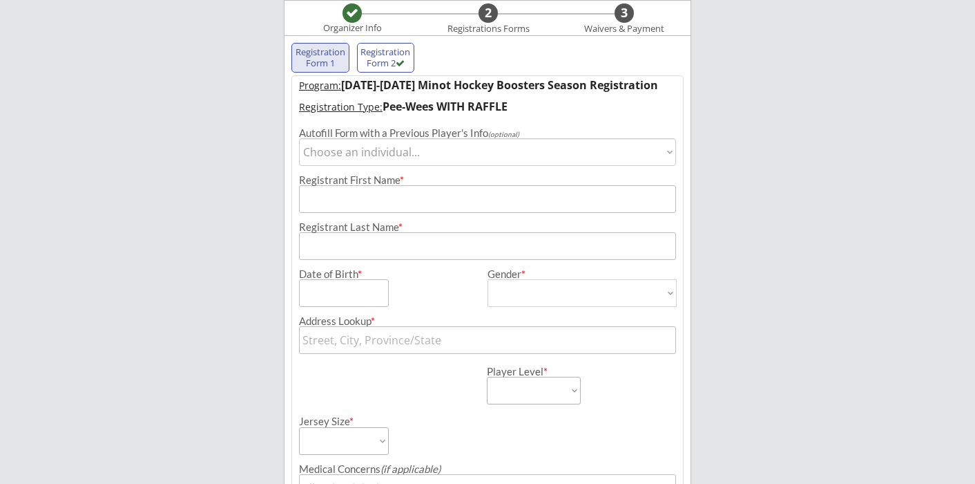
scroll to position [0, 0]
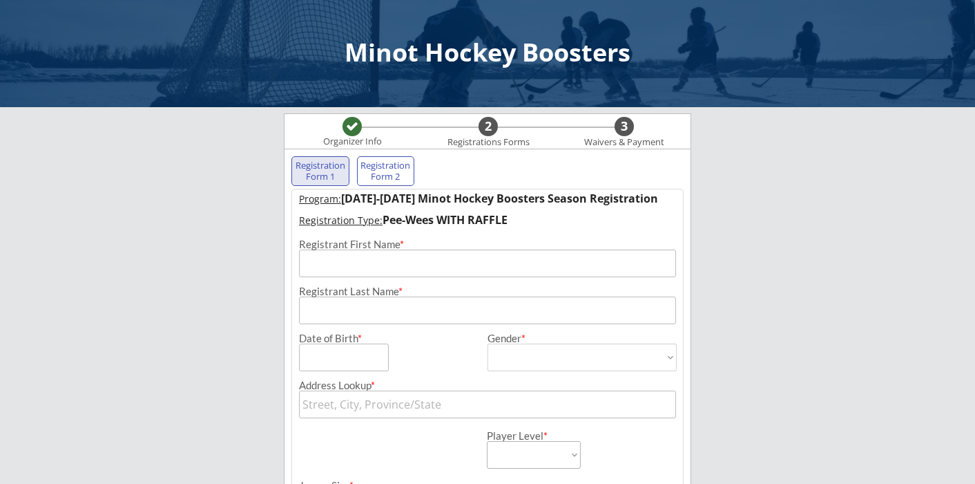
click at [334, 170] on div "Registration Form 1" at bounding box center [320, 170] width 51 height 21
click at [394, 175] on div "Registration Form 2" at bounding box center [386, 170] width 51 height 21
click at [335, 180] on div "Registration Form 1" at bounding box center [320, 170] width 51 height 21
click at [387, 173] on div "Registration Form 2" at bounding box center [386, 170] width 51 height 21
click at [337, 176] on div "Registration Form 1" at bounding box center [320, 170] width 51 height 21
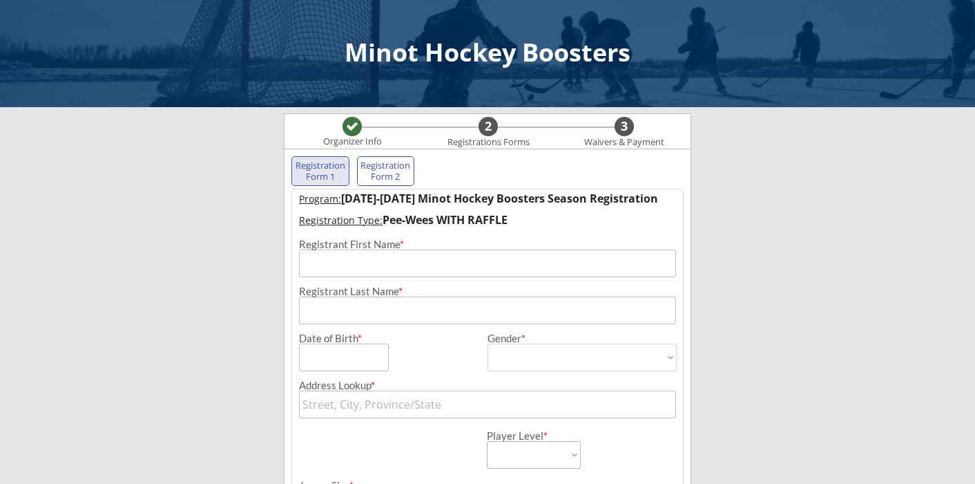
click at [396, 184] on div "Registration Form 2" at bounding box center [386, 171] width 58 height 30
